Goal: Transaction & Acquisition: Purchase product/service

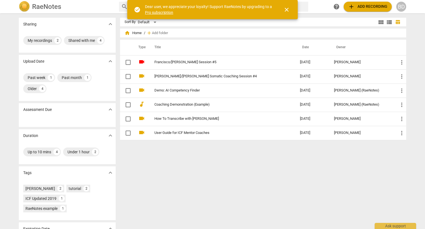
click at [372, 14] on div "Sharing expand_more My recordings 2 Shared with me 4 Upload Date expand_more Pa…" at bounding box center [212, 121] width 396 height 215
click at [367, 5] on span "add Add recording" at bounding box center [367, 6] width 39 height 7
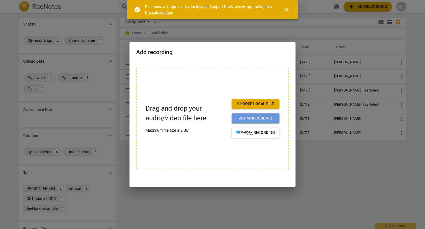
click at [264, 118] on span "Zoom recording" at bounding box center [255, 118] width 39 height 6
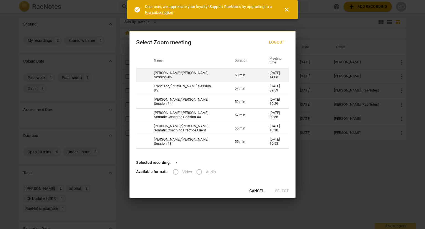
click at [185, 77] on td "[PERSON_NAME]/[PERSON_NAME] Session #5" at bounding box center [187, 74] width 81 height 13
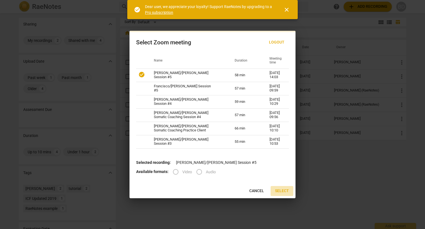
click at [283, 191] on span "Select" at bounding box center [282, 191] width 14 height 6
click at [283, 190] on span "Select" at bounding box center [282, 191] width 14 height 6
click at [174, 172] on label "Video" at bounding box center [180, 171] width 23 height 13
click at [290, 8] on span "close" at bounding box center [286, 9] width 13 height 7
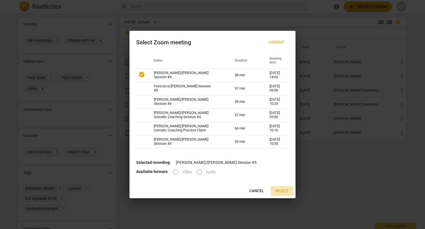
click at [287, 190] on span "Select" at bounding box center [282, 191] width 14 height 6
click at [285, 193] on button "Select" at bounding box center [282, 191] width 23 height 10
click at [253, 189] on span "Cancel" at bounding box center [256, 191] width 15 height 6
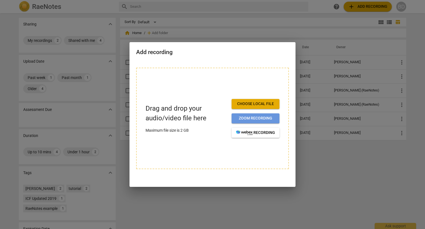
click at [255, 118] on span "Zoom recording" at bounding box center [255, 118] width 39 height 6
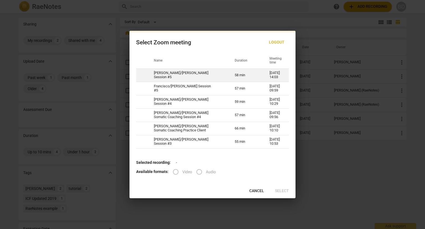
click at [144, 76] on span at bounding box center [141, 74] width 7 height 7
click at [176, 171] on label "Video" at bounding box center [180, 171] width 23 height 13
click at [175, 173] on label "Video" at bounding box center [180, 171] width 23 height 13
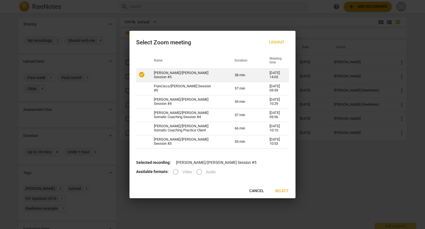
click at [255, 189] on span "Cancel" at bounding box center [256, 191] width 15 height 6
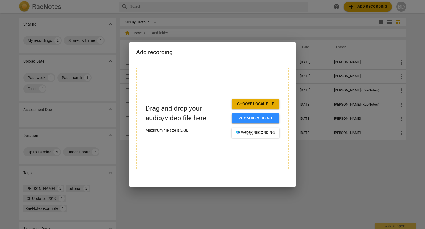
click at [331, 177] on div at bounding box center [212, 114] width 425 height 229
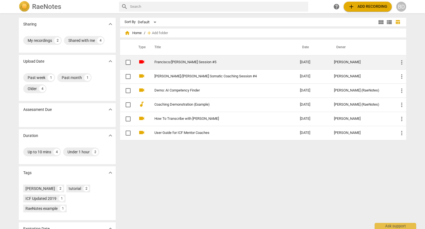
click at [164, 63] on link "Francisco/[PERSON_NAME] Session #5" at bounding box center [217, 62] width 126 height 4
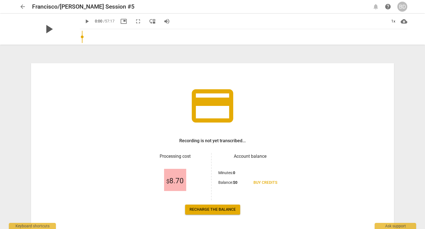
click at [50, 32] on span "play_arrow" at bounding box center [49, 29] width 14 height 14
click at [48, 28] on span "pause" at bounding box center [49, 29] width 14 height 14
type input "21"
click at [232, 209] on span "Recharge the balance" at bounding box center [213, 209] width 46 height 6
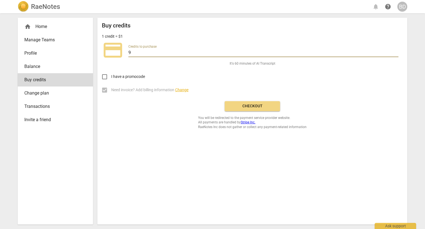
drag, startPoint x: 132, startPoint y: 52, endPoint x: 126, endPoint y: 51, distance: 6.7
click at [126, 51] on div "credit_card Credits to purchase 9" at bounding box center [252, 50] width 301 height 22
type input "18"
click at [198, 67] on div "I have a promocode" at bounding box center [252, 74] width 301 height 17
click at [240, 107] on span "Checkout" at bounding box center [252, 106] width 46 height 6
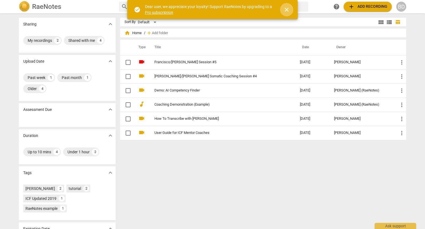
click at [287, 10] on span "close" at bounding box center [286, 9] width 7 height 7
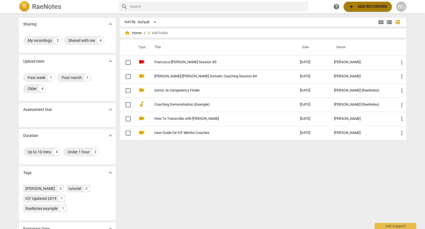
click at [361, 8] on span "add Add recording" at bounding box center [367, 6] width 39 height 7
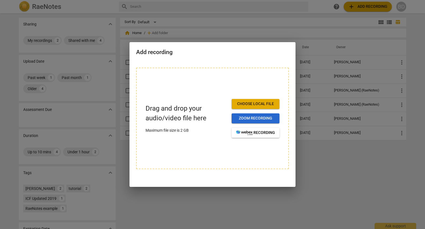
click at [258, 118] on span "Zoom recording" at bounding box center [255, 118] width 39 height 6
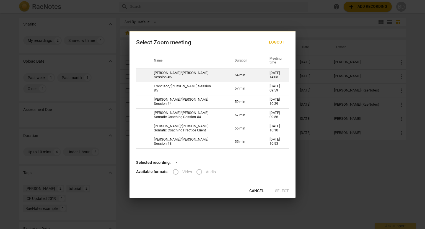
click at [175, 74] on td "[PERSON_NAME]/[PERSON_NAME] Session #5" at bounding box center [187, 74] width 81 height 13
radio input "true"
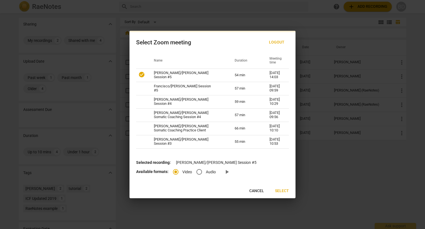
click at [282, 191] on span "Select" at bounding box center [282, 191] width 14 height 6
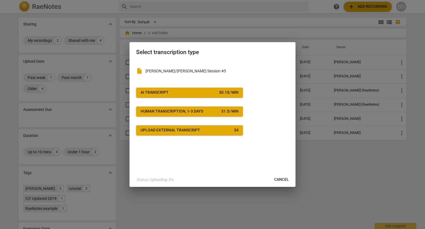
click at [209, 129] on span "Upload external transcript $ 4" at bounding box center [190, 130] width 98 height 6
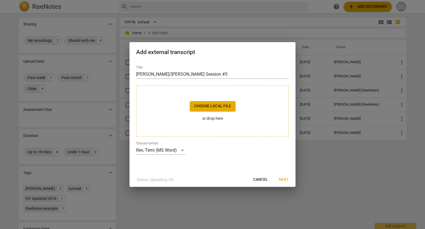
click at [260, 181] on span "Cancel" at bounding box center [260, 180] width 15 height 6
click at [262, 179] on span "Cancel" at bounding box center [260, 180] width 15 height 6
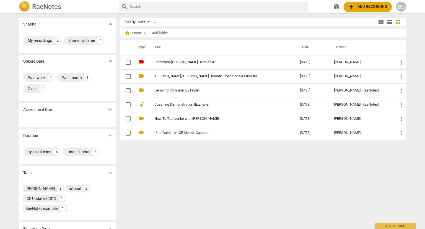
click at [376, 4] on span "add Add recording" at bounding box center [367, 6] width 39 height 7
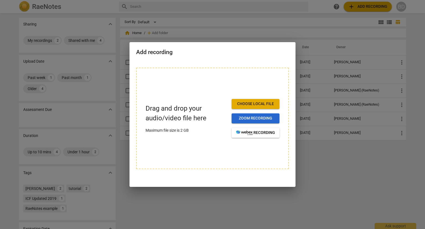
click at [262, 118] on span "Zoom recording" at bounding box center [255, 118] width 39 height 6
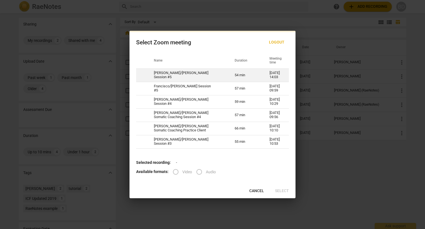
click at [187, 78] on td "[PERSON_NAME]/[PERSON_NAME] Session #5" at bounding box center [187, 74] width 81 height 13
radio input "true"
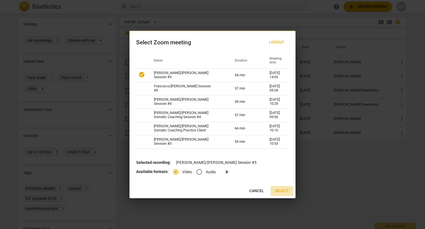
click at [278, 189] on span "Select" at bounding box center [282, 191] width 14 height 6
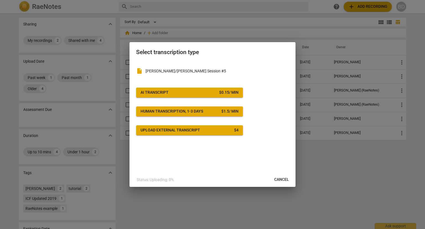
click at [182, 90] on span "AI Transcript $ 0.15 / min" at bounding box center [190, 93] width 98 height 6
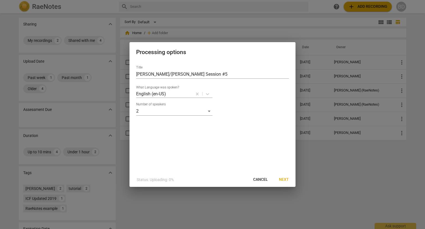
click at [282, 179] on span "Next" at bounding box center [284, 180] width 10 height 6
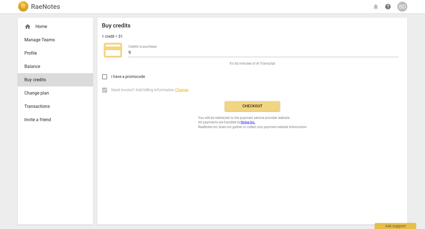
click at [251, 104] on span "Checkout" at bounding box center [252, 106] width 46 height 6
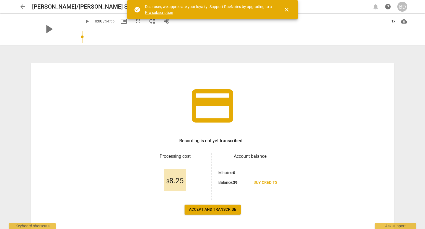
click at [231, 208] on span "Accept and transcribe" at bounding box center [212, 209] width 47 height 6
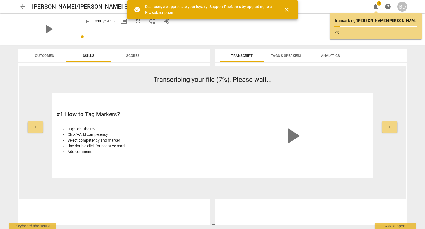
click at [281, 55] on span "Tags & Speakers" at bounding box center [286, 55] width 30 height 4
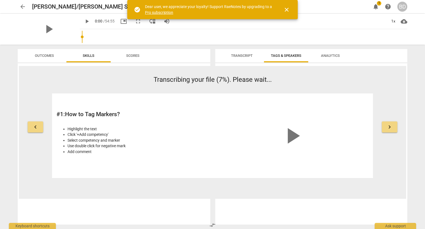
click at [246, 56] on span "Transcript" at bounding box center [242, 55] width 22 height 4
click at [387, 127] on span "keyboard_arrow_right" at bounding box center [389, 126] width 7 height 7
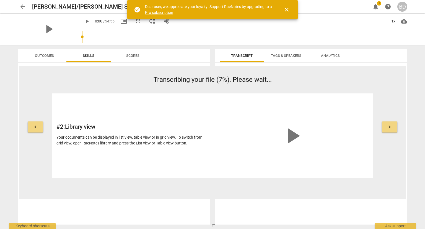
click at [387, 127] on span "keyboard_arrow_right" at bounding box center [389, 126] width 7 height 7
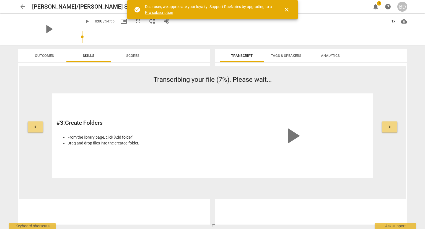
click at [387, 127] on span "keyboard_arrow_right" at bounding box center [389, 126] width 7 height 7
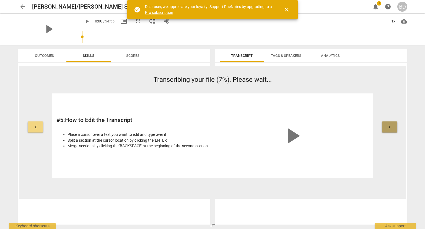
click at [387, 127] on span "keyboard_arrow_right" at bounding box center [389, 126] width 7 height 7
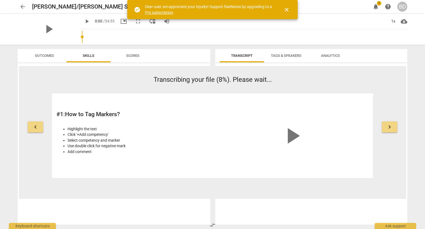
click at [387, 127] on span "keyboard_arrow_right" at bounding box center [389, 126] width 7 height 7
